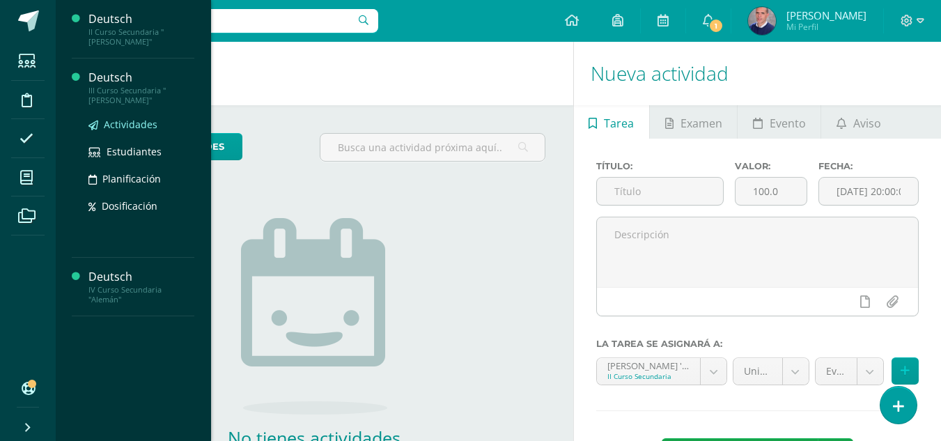
click at [123, 118] on span "Actividades" at bounding box center [131, 124] width 54 height 13
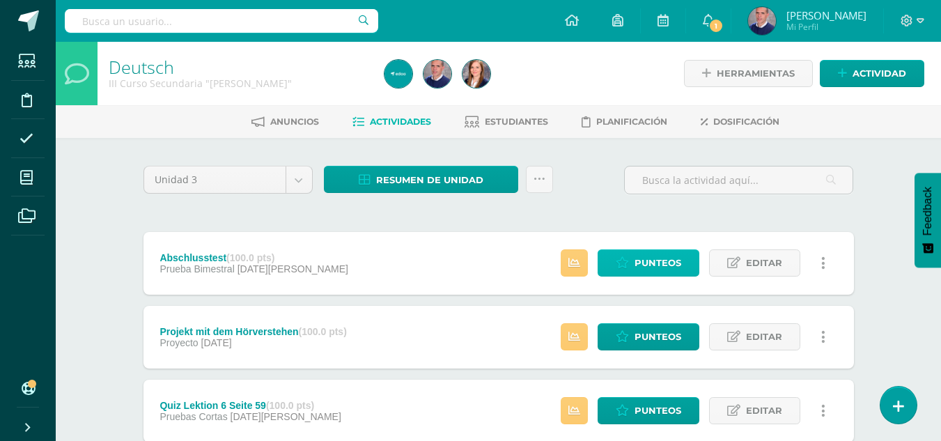
click at [646, 263] on span "Punteos" at bounding box center [658, 263] width 47 height 26
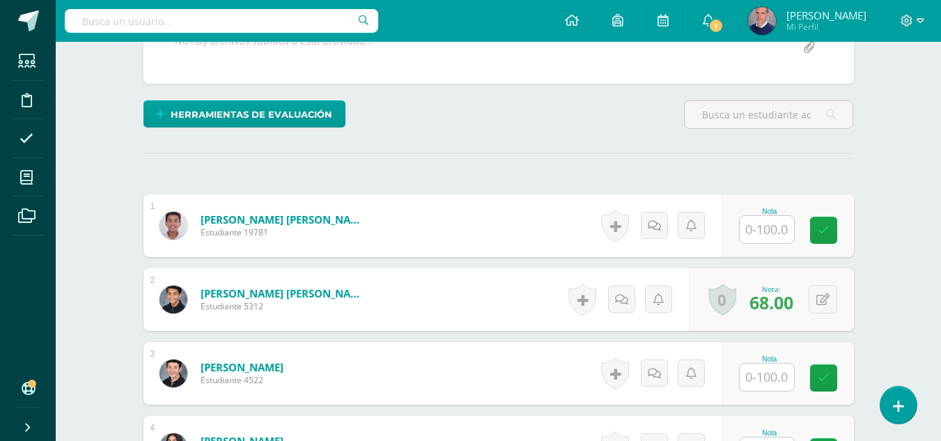
scroll to position [348, 0]
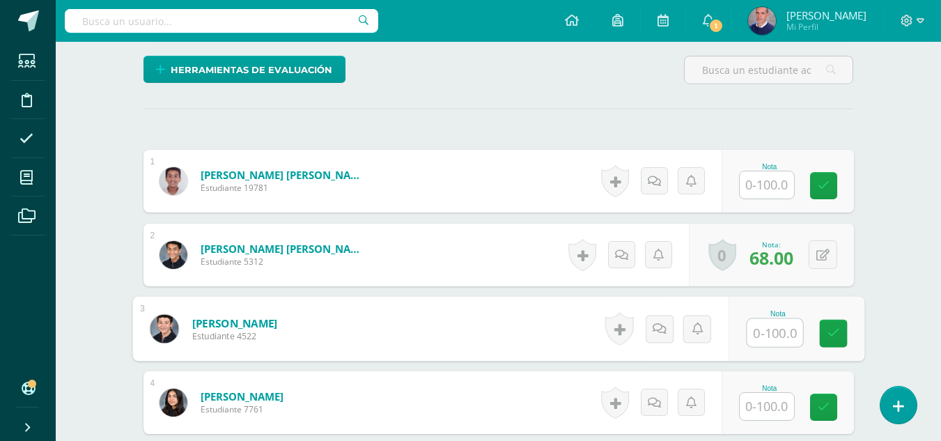
click at [760, 331] on input "text" at bounding box center [775, 333] width 56 height 28
type input "75"
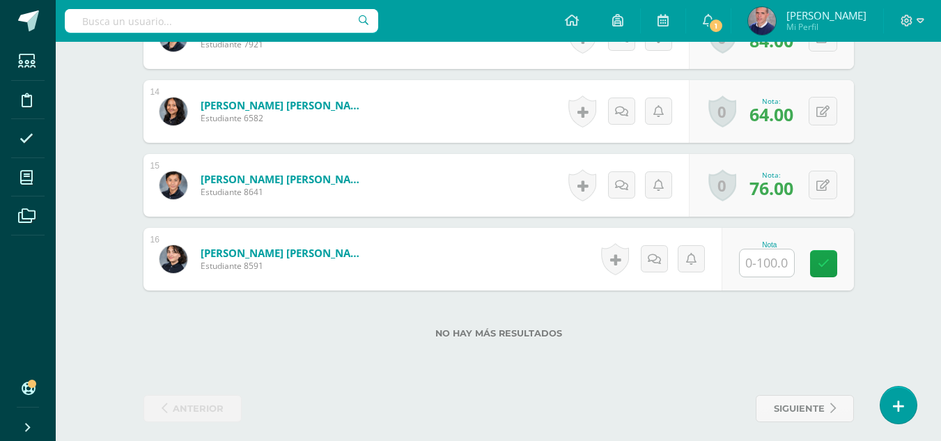
scroll to position [1386, 0]
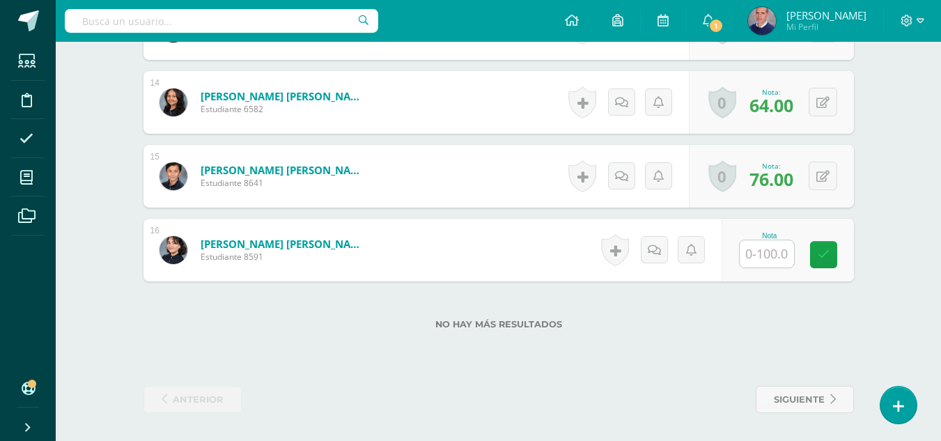
click at [773, 253] on input "text" at bounding box center [767, 253] width 54 height 27
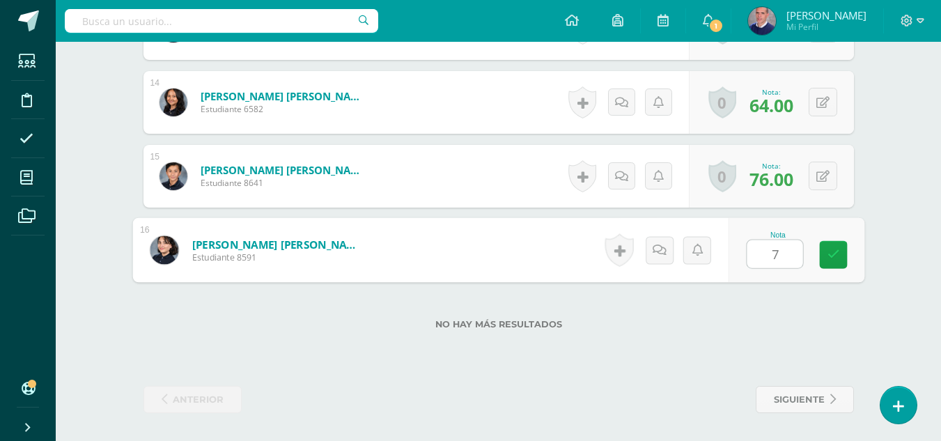
type input "79"
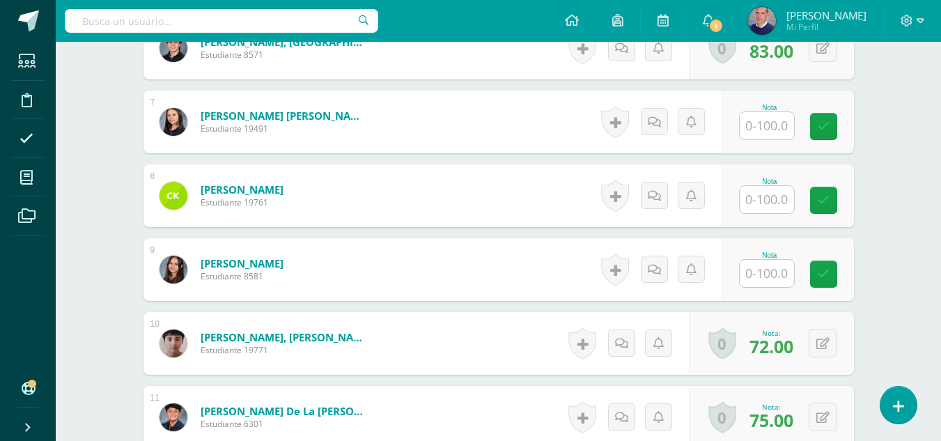
scroll to position [759, 0]
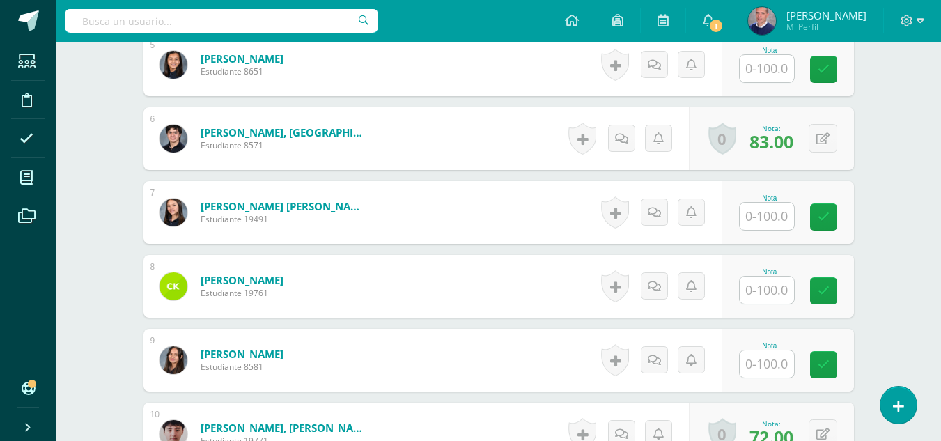
click at [773, 218] on input "text" at bounding box center [767, 216] width 54 height 27
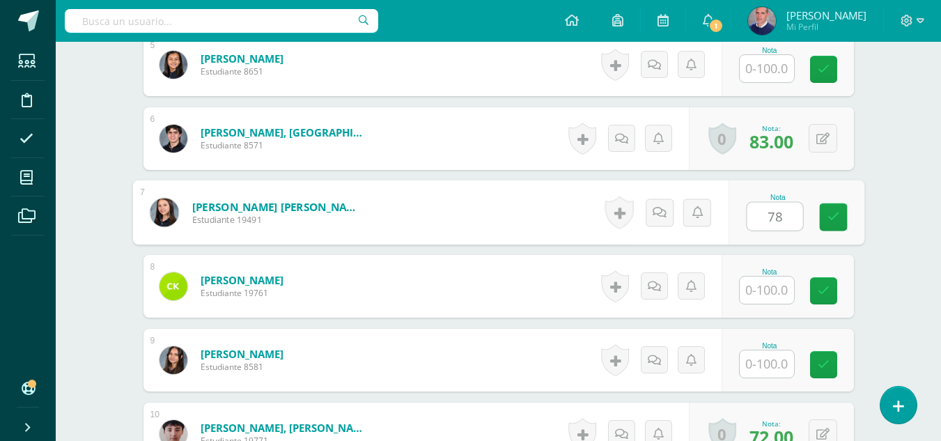
type input "78"
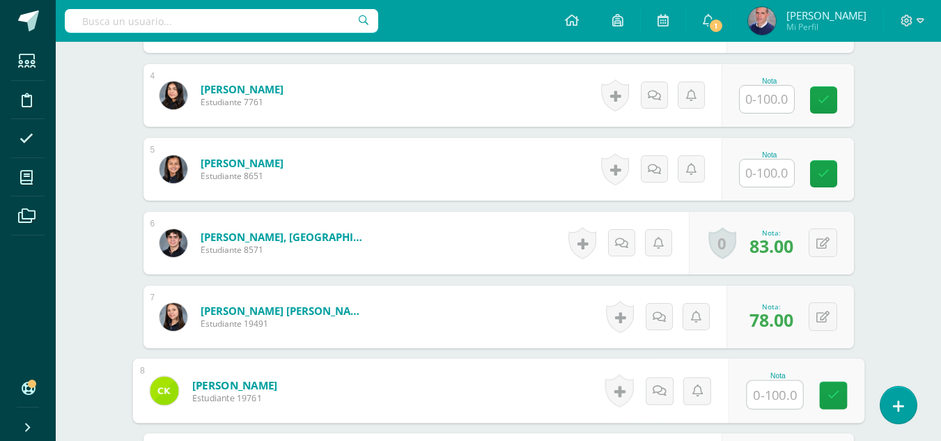
scroll to position [620, 0]
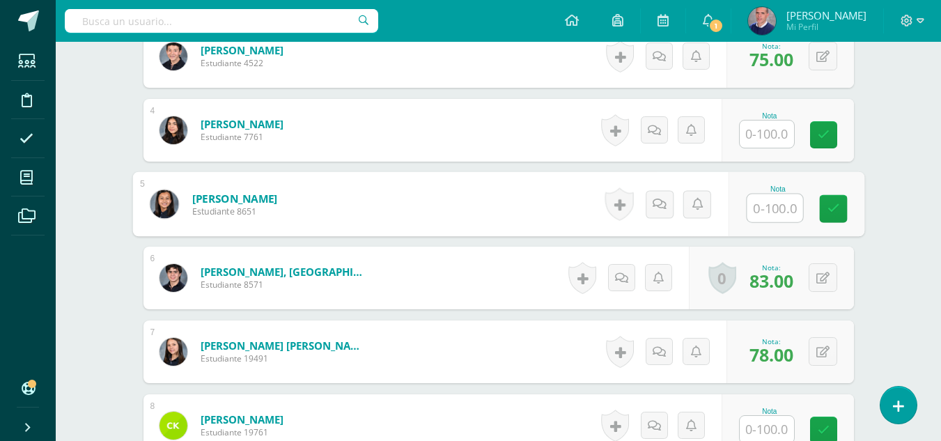
click at [773, 209] on input "text" at bounding box center [775, 208] width 56 height 28
type input "77"
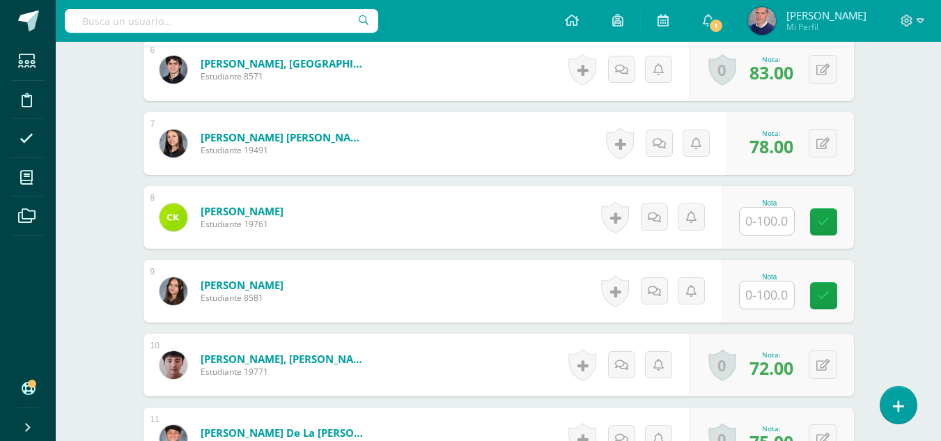
scroll to position [829, 0]
click at [785, 295] on input "text" at bounding box center [767, 294] width 54 height 27
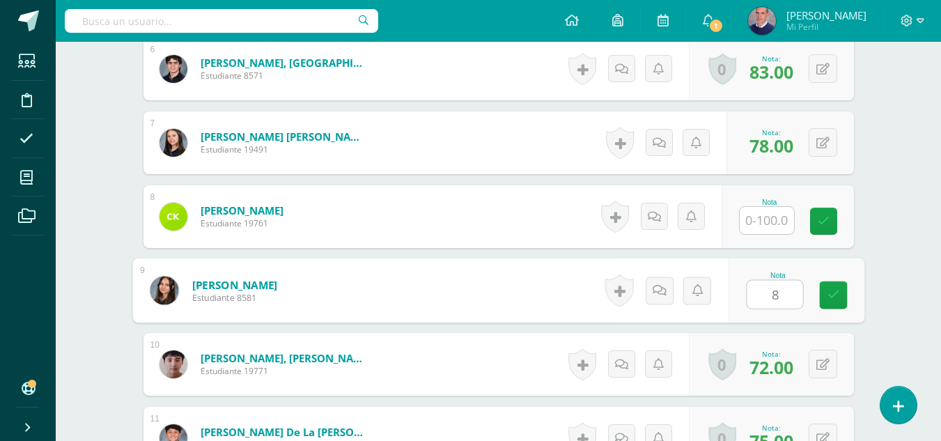
type input "80"
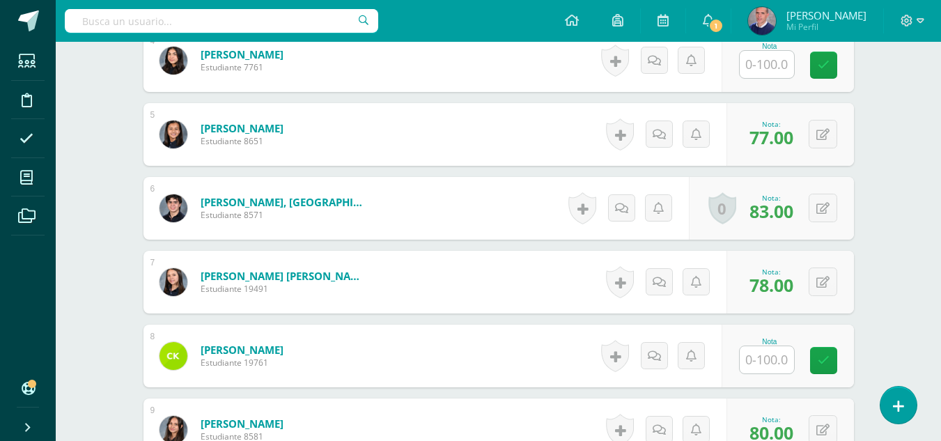
scroll to position [620, 0]
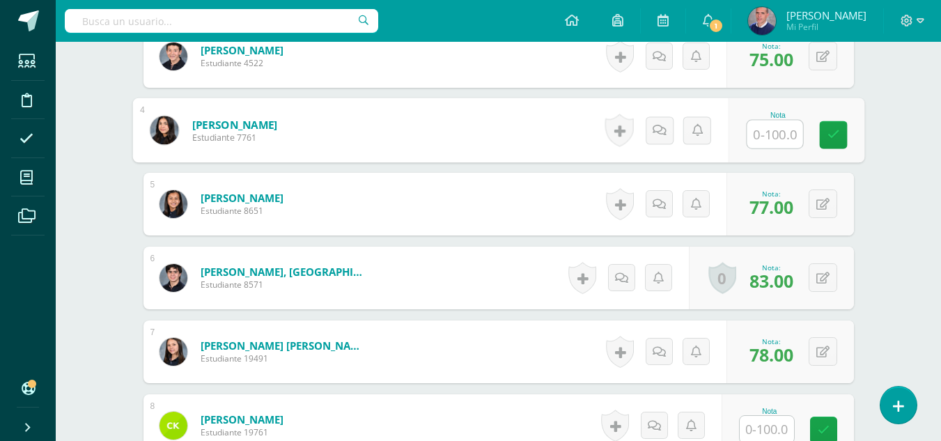
click at [770, 137] on input "text" at bounding box center [775, 135] width 56 height 28
type input "81"
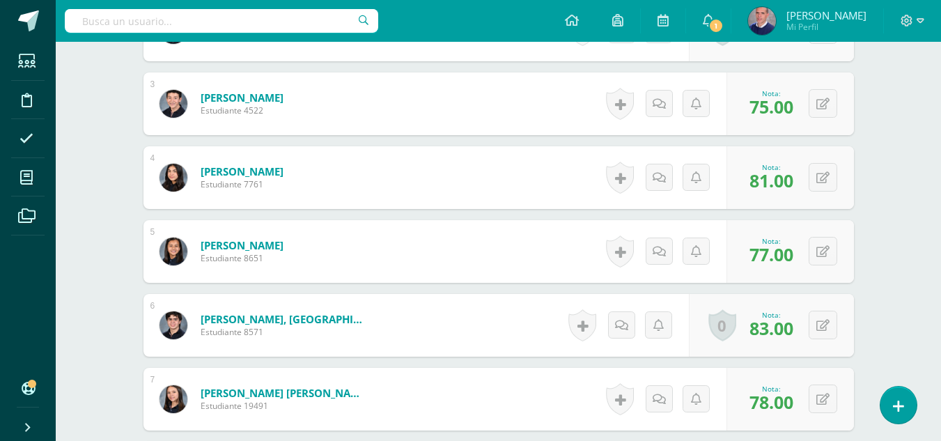
scroll to position [411, 0]
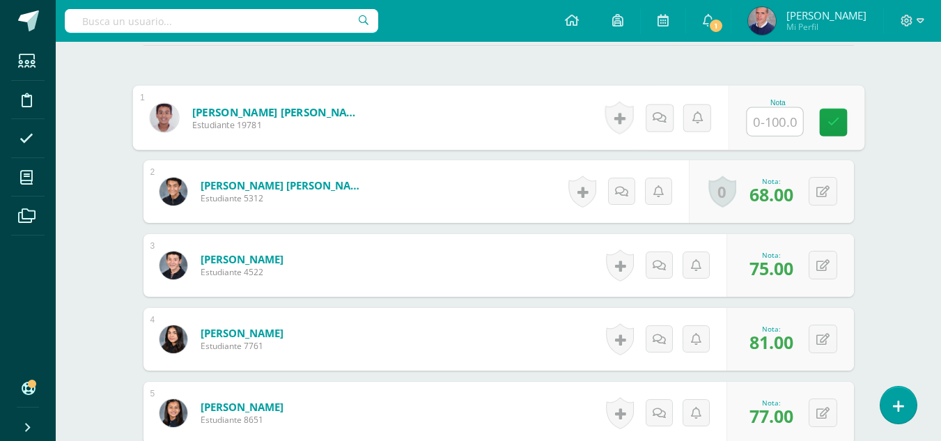
click at [778, 118] on input "text" at bounding box center [775, 122] width 56 height 28
type input "76"
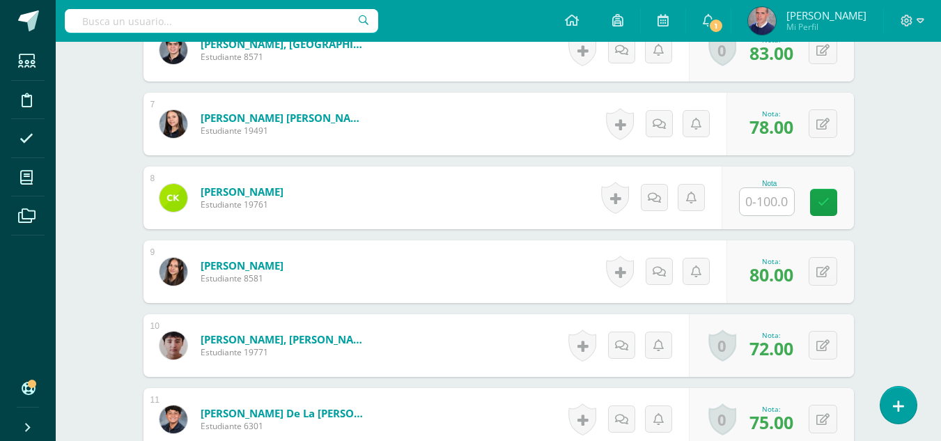
scroll to position [899, 0]
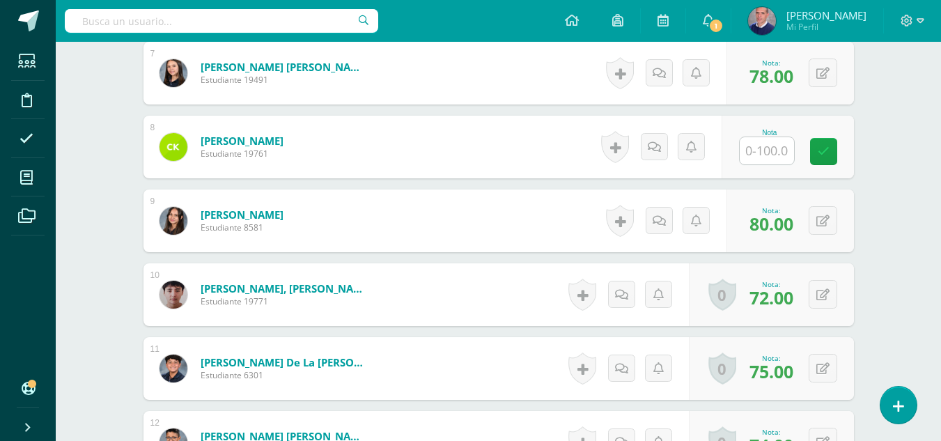
click at [775, 153] on input "text" at bounding box center [767, 150] width 54 height 27
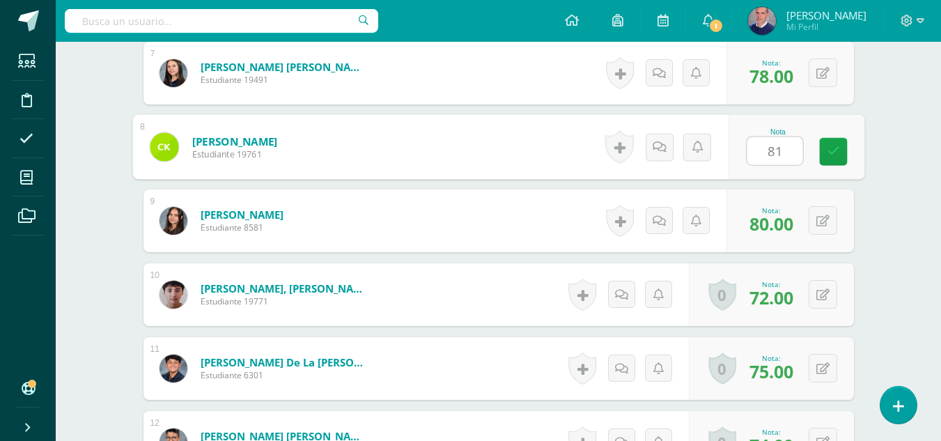
type input "81}"
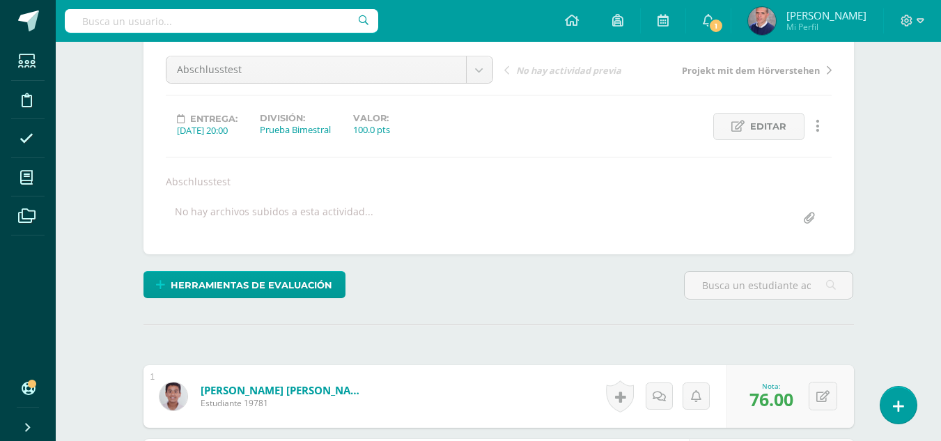
scroll to position [0, 0]
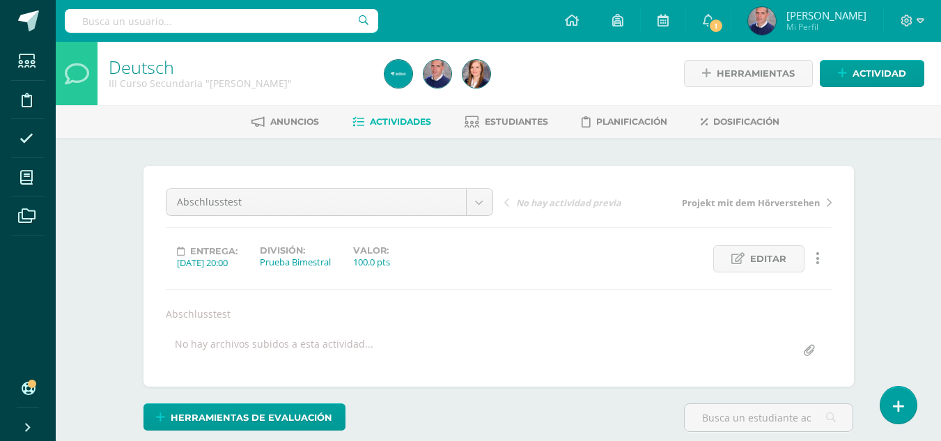
click at [399, 124] on span "Actividades" at bounding box center [400, 121] width 61 height 10
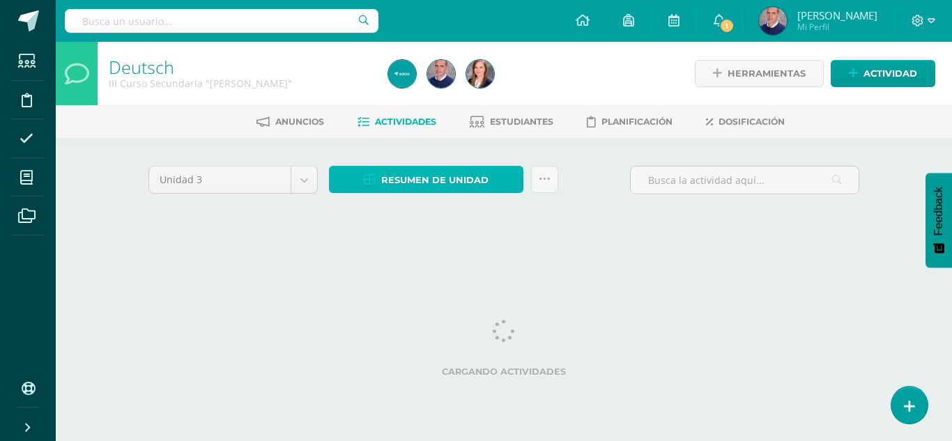
click at [424, 180] on span "Resumen de unidad" at bounding box center [434, 180] width 107 height 26
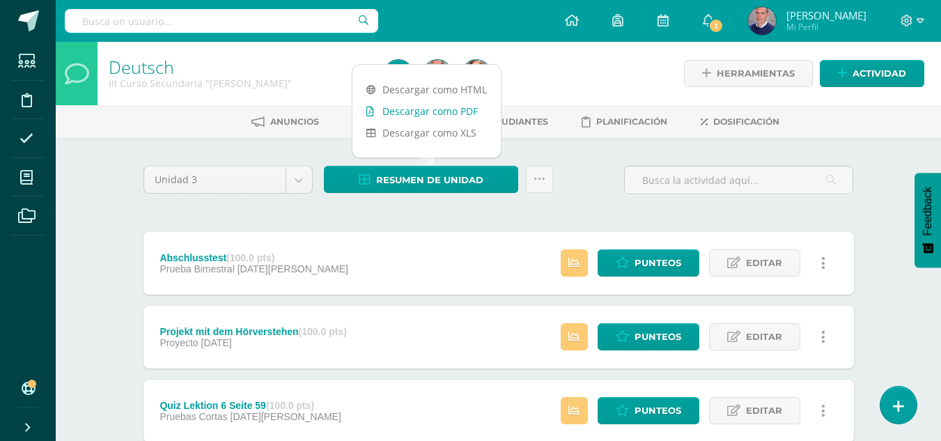
click at [440, 112] on link "Descargar como PDF" at bounding box center [427, 111] width 148 height 22
